Goal: Find specific page/section: Find specific page/section

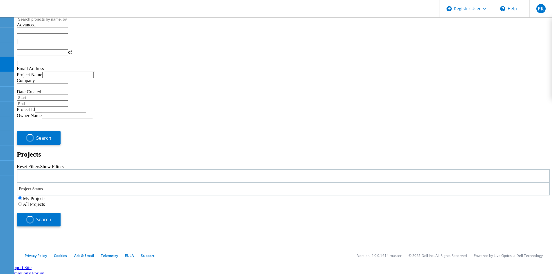
type input "1"
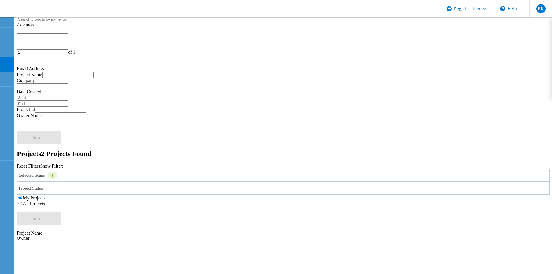
click at [136, 169] on div "Selected Scans 1" at bounding box center [283, 175] width 533 height 13
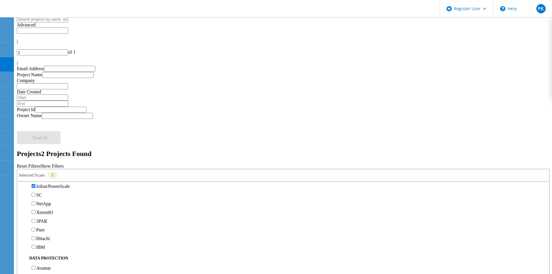
scroll to position [174, 0]
click at [44, 171] on label "Isilon/PowerScale" at bounding box center [53, 173] width 34 height 5
click at [35, 171] on input "Isilon/PowerScale" at bounding box center [34, 173] width 4 height 4
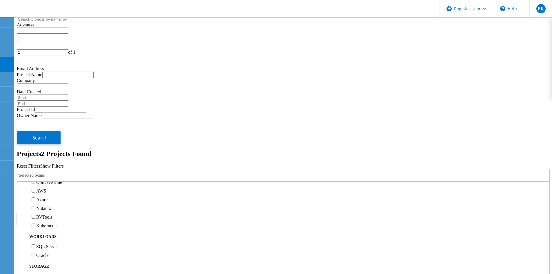
scroll to position [29, 0]
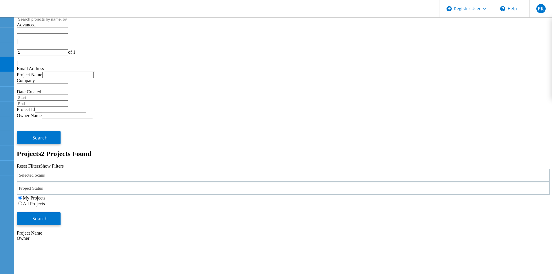
click at [92, 169] on div "Selected Scans" at bounding box center [283, 175] width 533 height 13
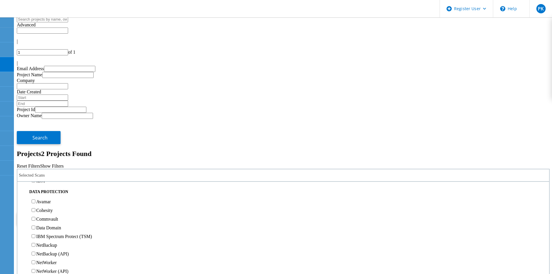
scroll to position [232, 0]
click at [45, 139] on label "XtremIO" at bounding box center [44, 141] width 17 height 5
click at [35, 139] on input "XtremIO" at bounding box center [34, 141] width 4 height 4
click at [45, 201] on label "All Projects" at bounding box center [34, 203] width 22 height 5
click at [22, 201] on input "All Projects" at bounding box center [20, 203] width 4 height 4
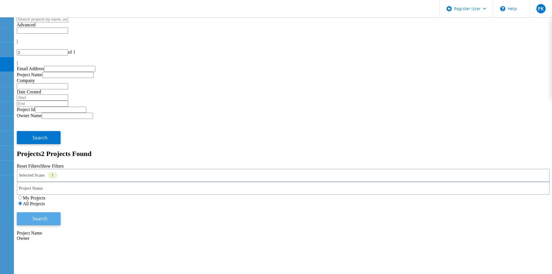
click at [47, 215] on span "Search" at bounding box center [39, 218] width 15 height 6
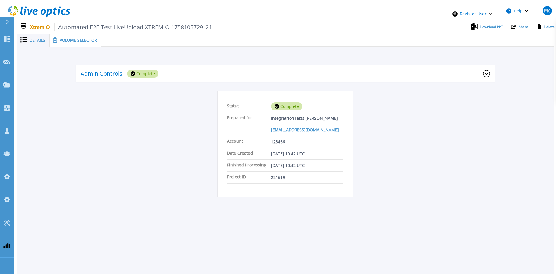
click at [64, 38] on span "Volume Selector" at bounding box center [78, 40] width 37 height 4
